Goal: Transaction & Acquisition: Purchase product/service

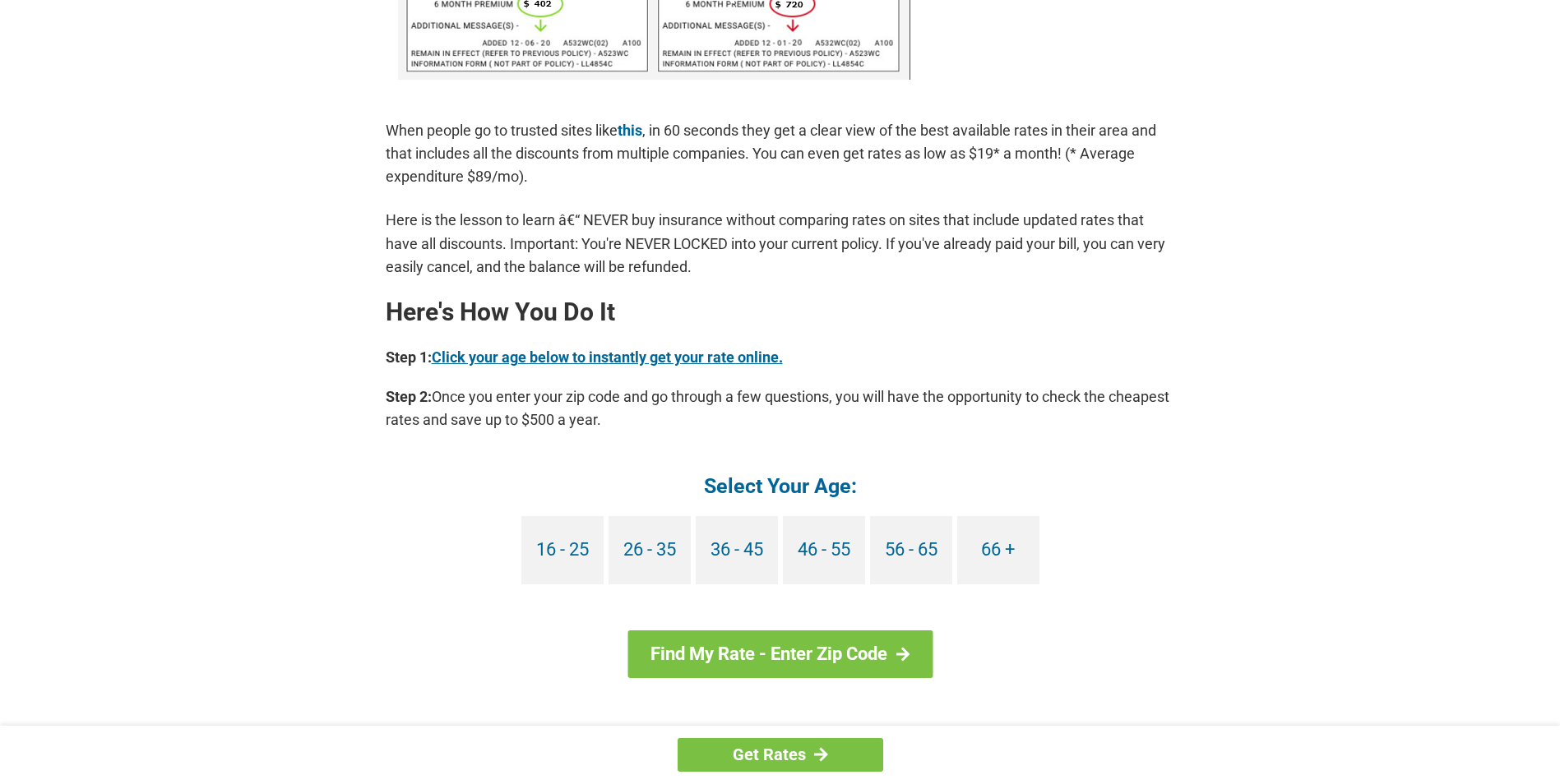
scroll to position [1233, 0]
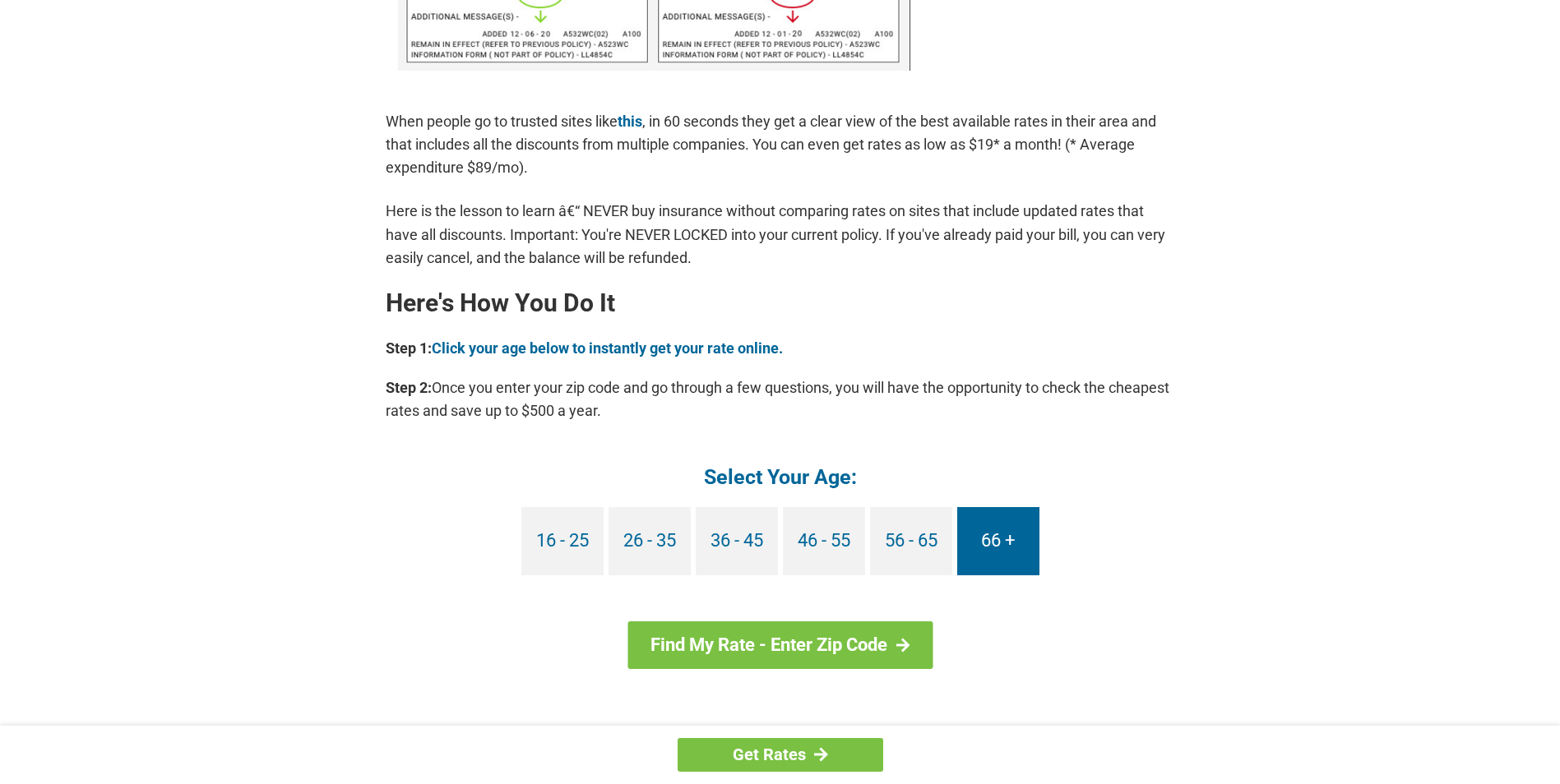
click at [1005, 540] on link "66 +" at bounding box center [998, 541] width 82 height 68
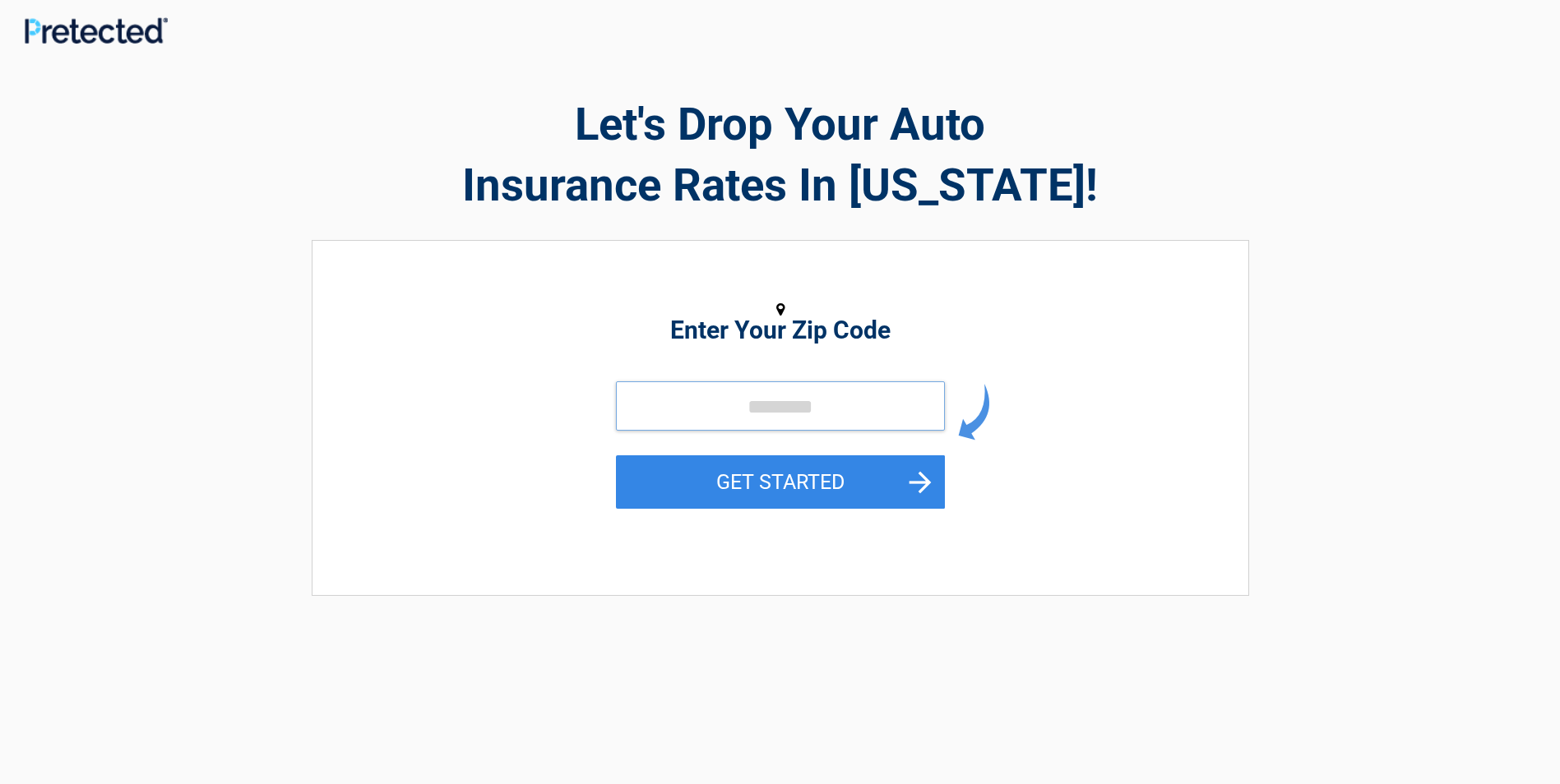
click at [709, 400] on input "tel" at bounding box center [780, 406] width 329 height 49
type input "*****"
click at [926, 483] on button "GET STARTED" at bounding box center [780, 482] width 329 height 54
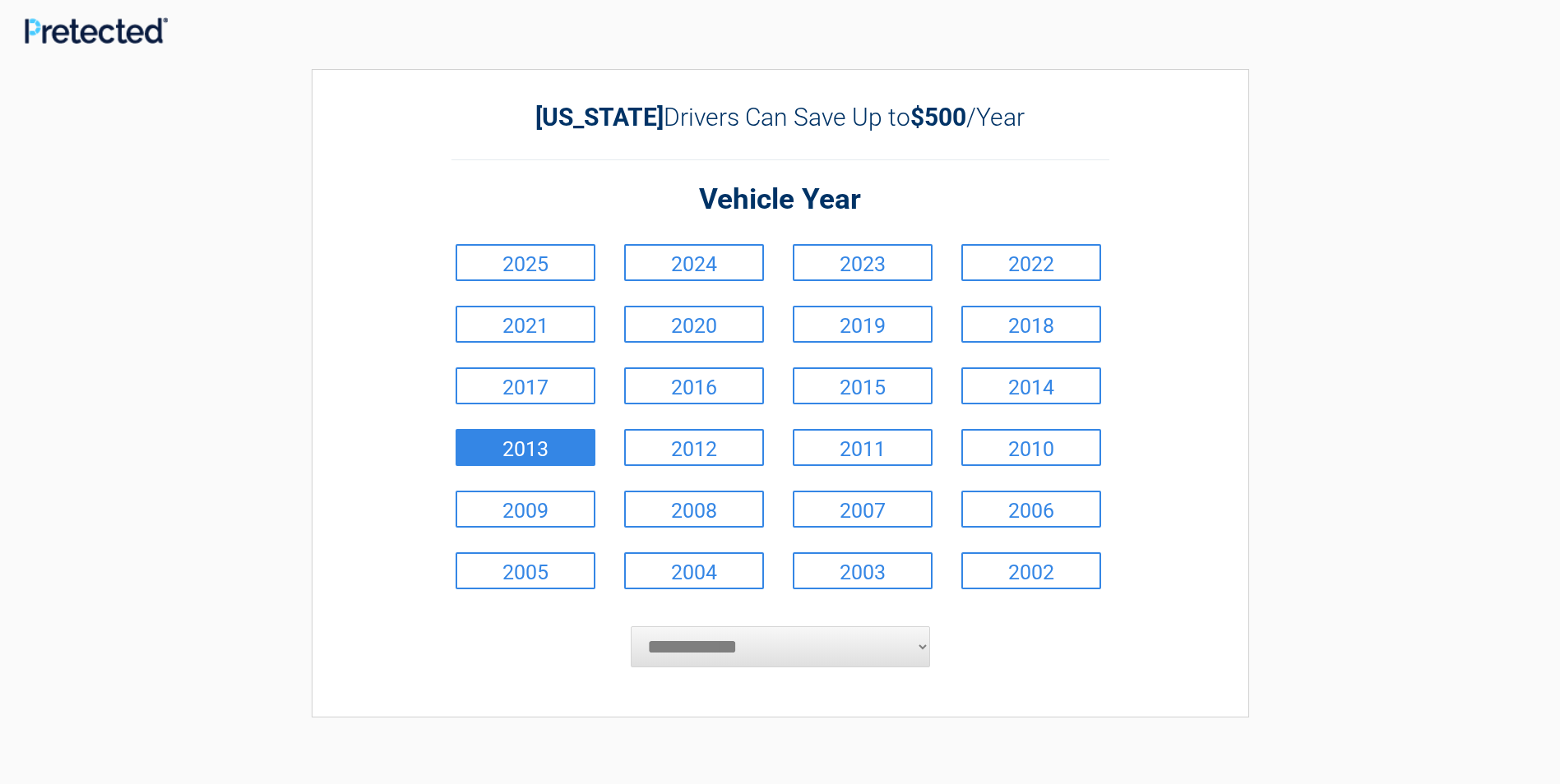
click at [559, 448] on link "2013" at bounding box center [524, 447] width 140 height 37
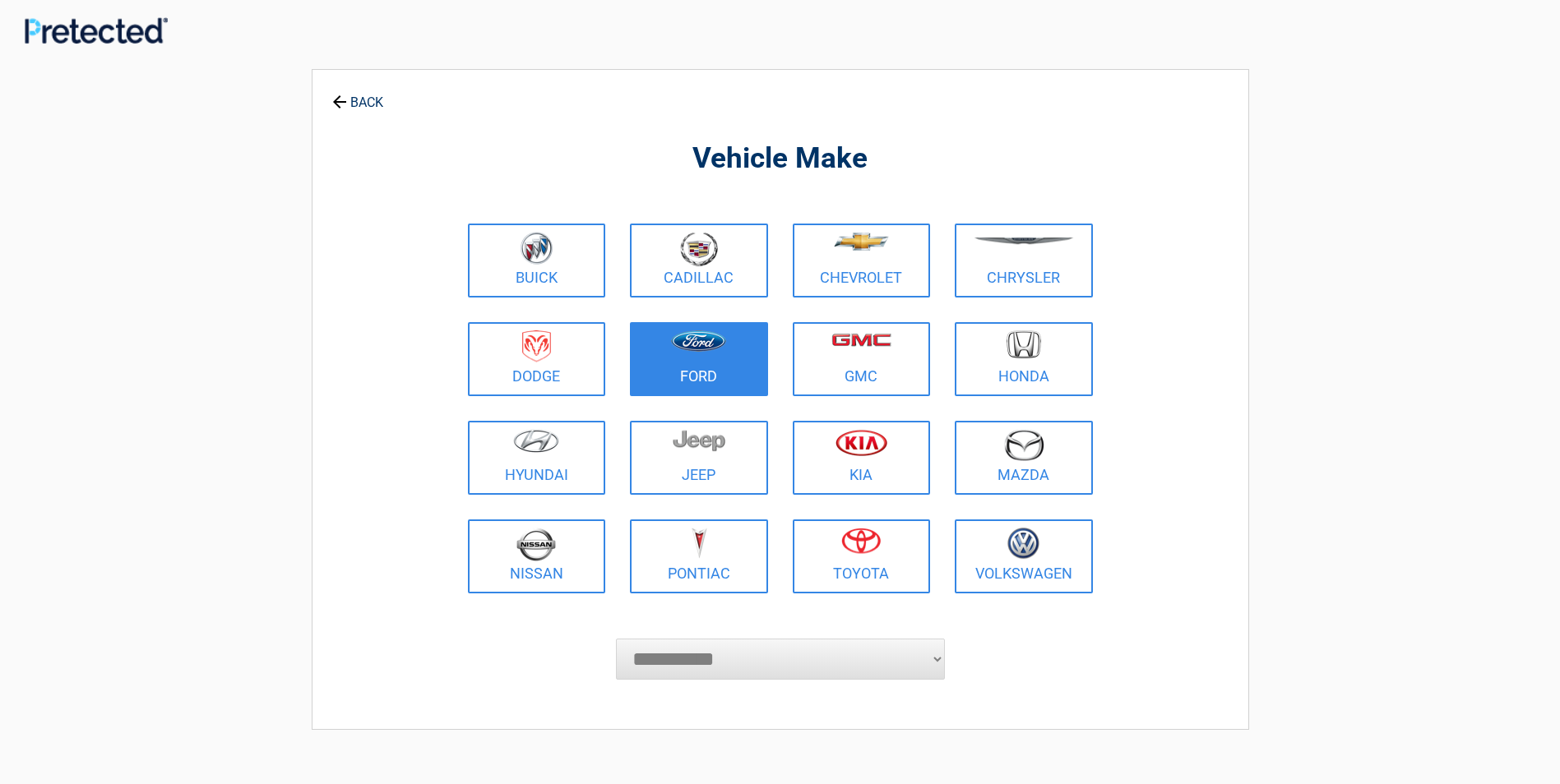
click at [688, 359] on figure at bounding box center [699, 349] width 118 height 37
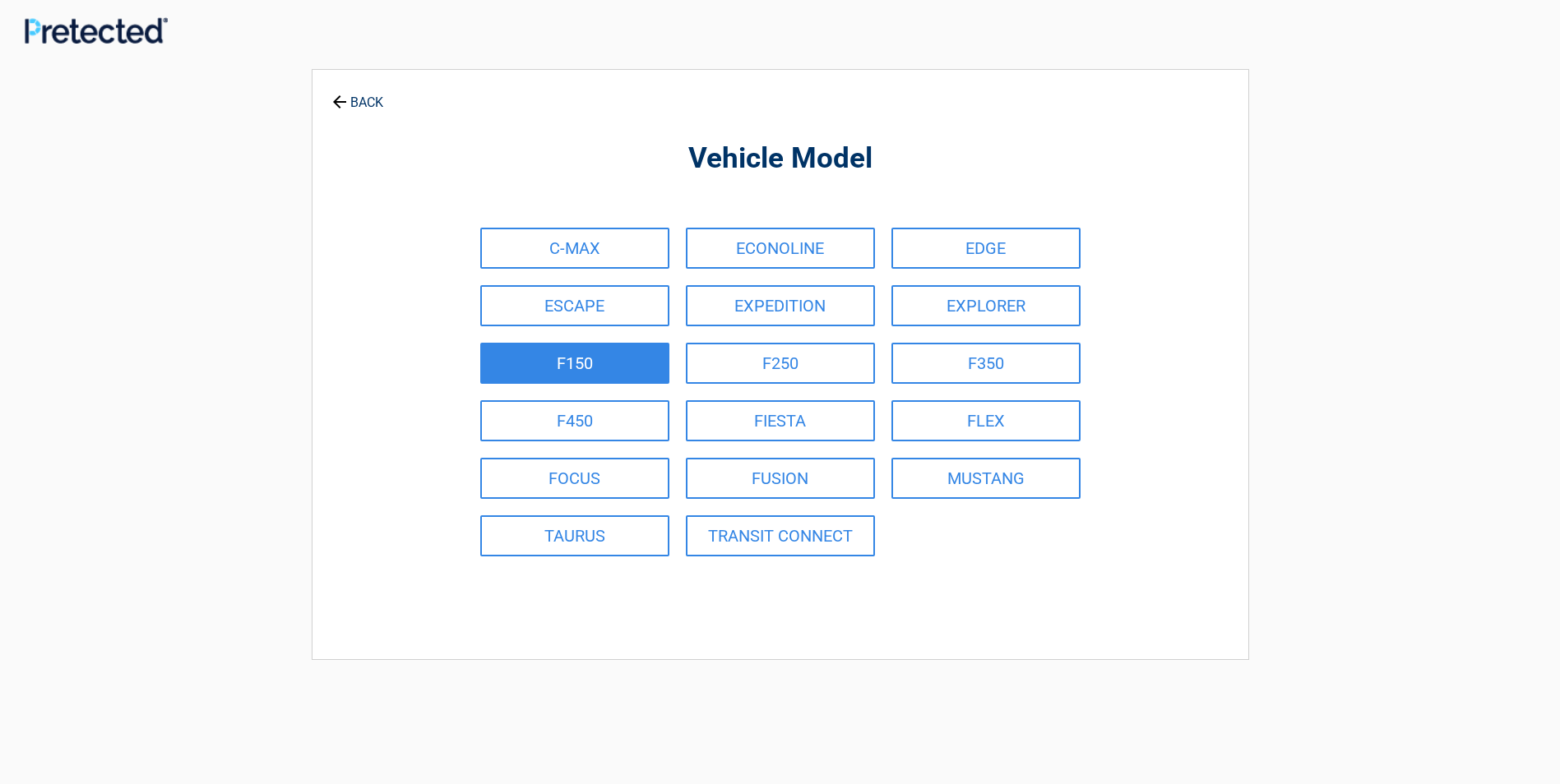
click at [561, 355] on link "F150" at bounding box center [575, 363] width 190 height 41
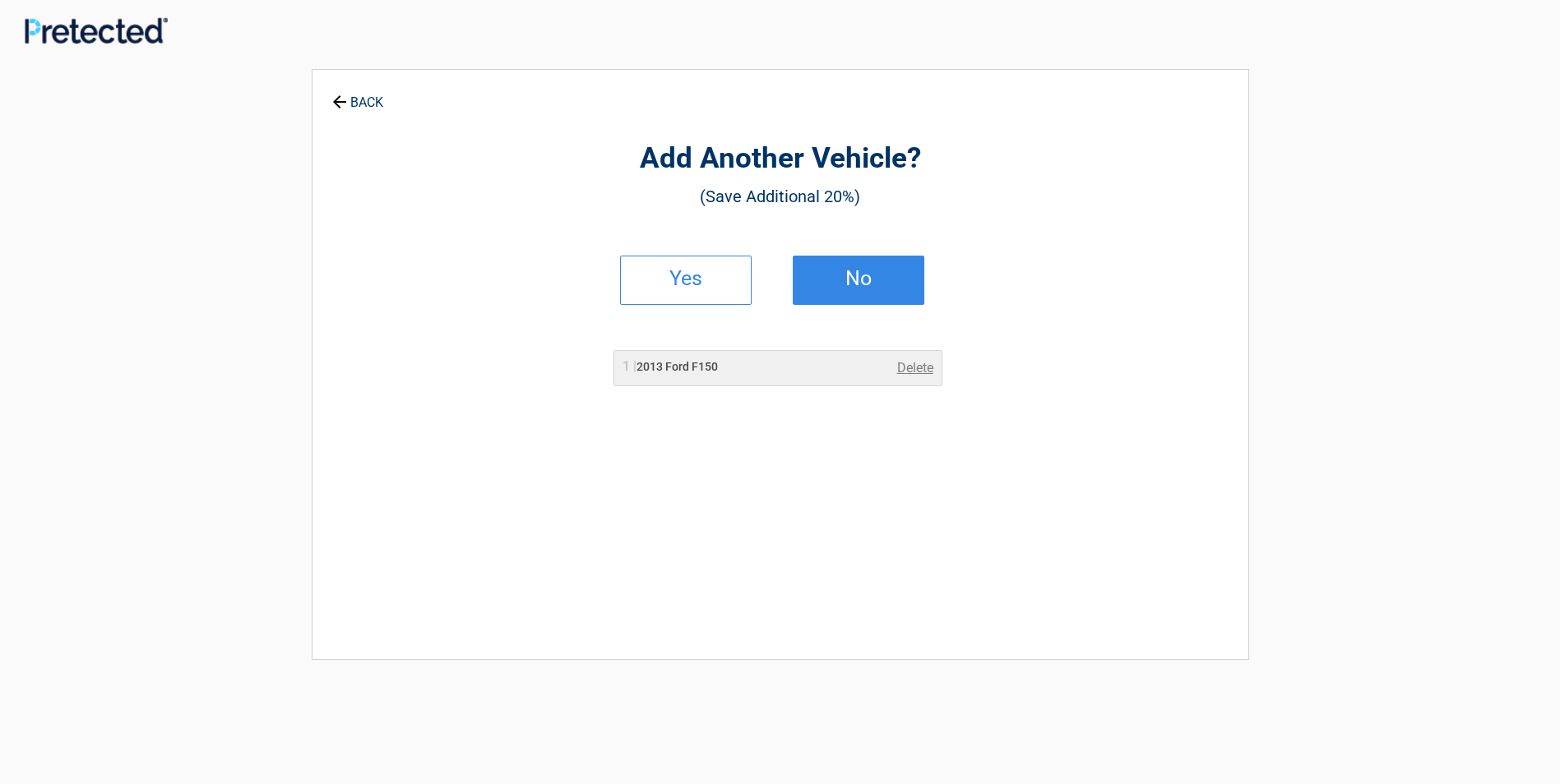
click at [857, 281] on h2 "No" at bounding box center [858, 279] width 97 height 12
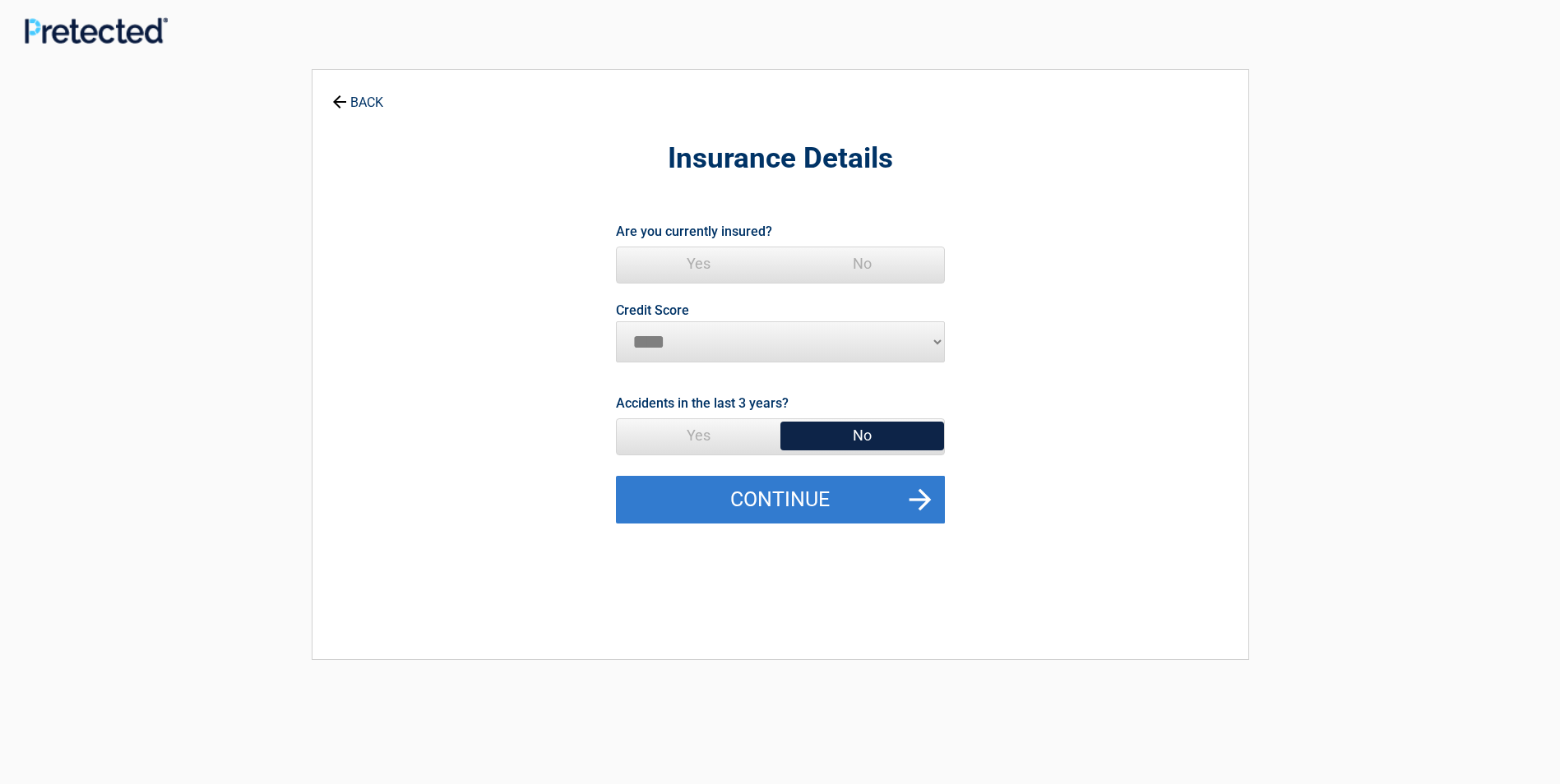
click at [924, 494] on button "Continue" at bounding box center [780, 500] width 329 height 48
click at [827, 498] on button "Continue" at bounding box center [780, 500] width 329 height 48
click at [792, 494] on button "Continue" at bounding box center [780, 500] width 329 height 48
